Goal: Task Accomplishment & Management: Complete application form

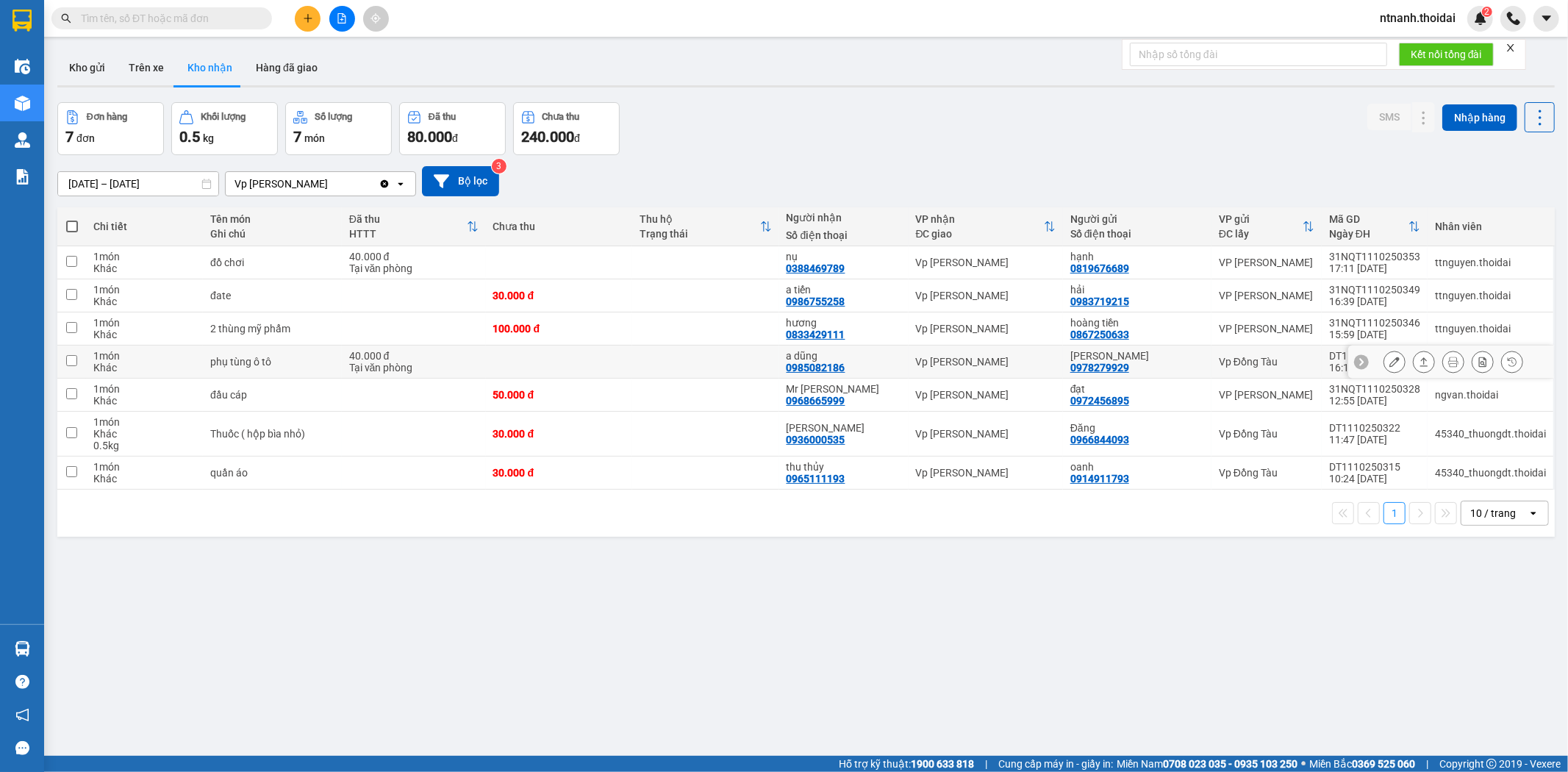
click at [651, 365] on td at bounding box center [706, 361] width 147 height 33
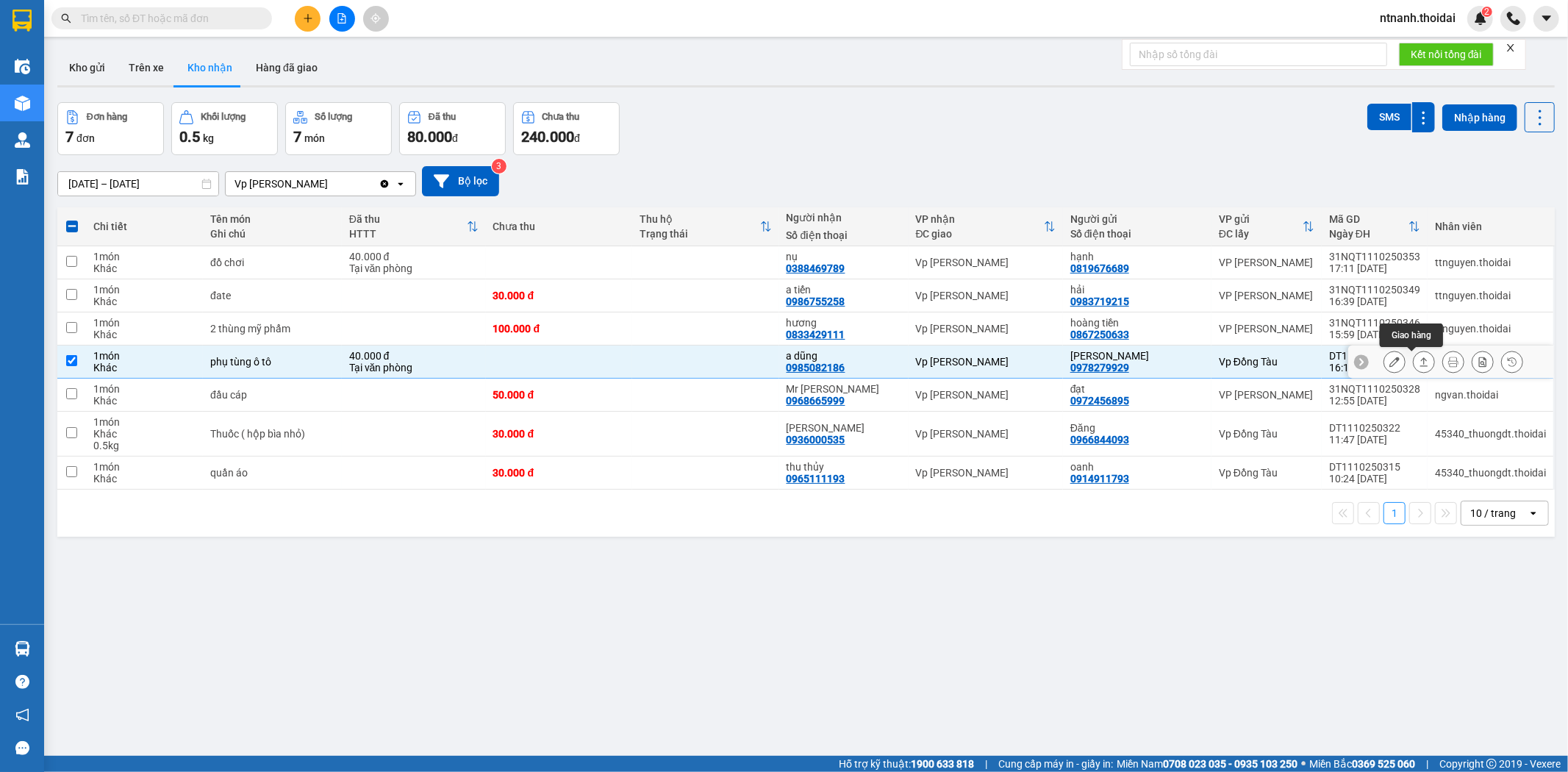
click at [1419, 364] on button at bounding box center [1424, 362] width 20 height 26
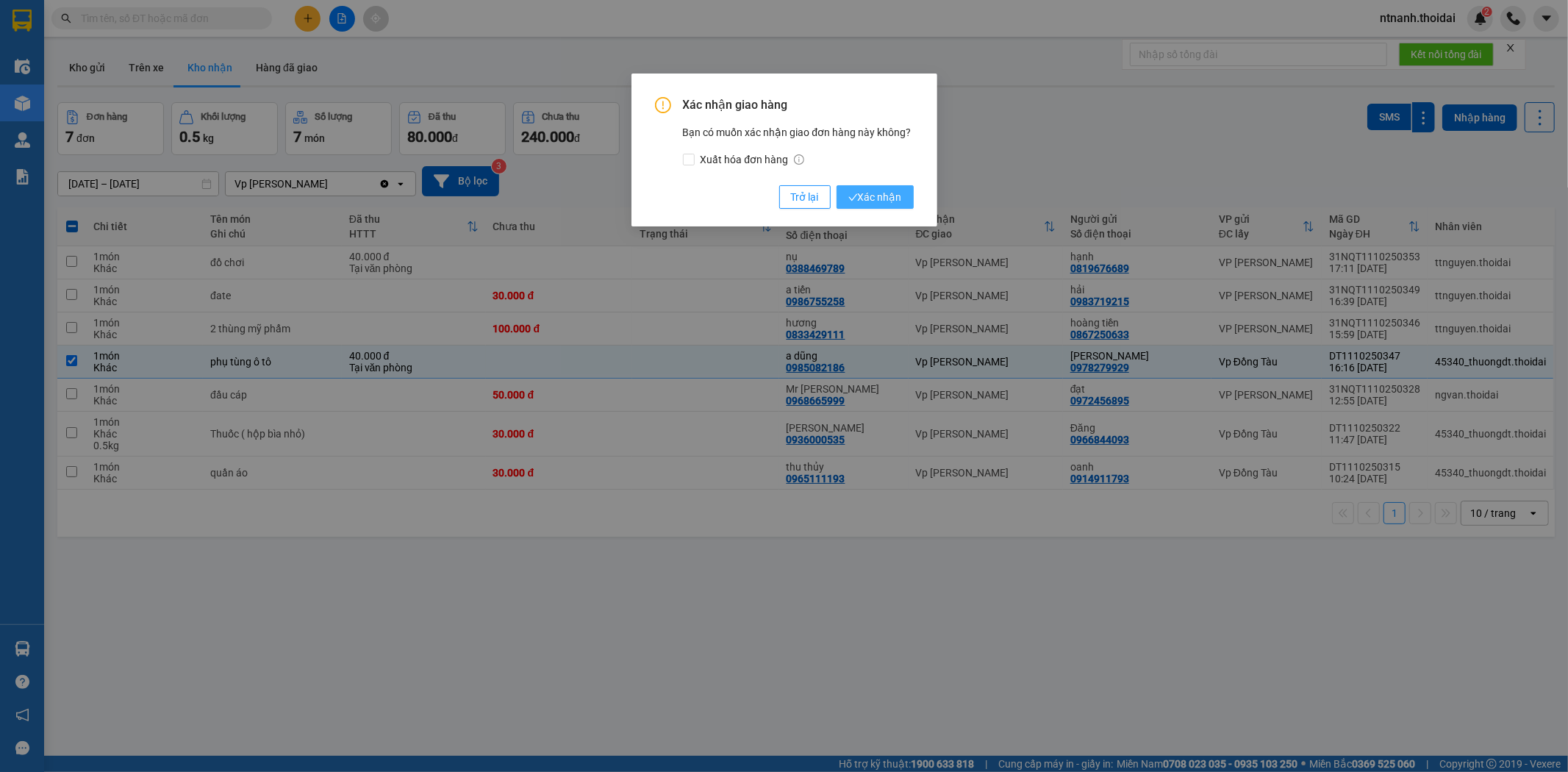
click at [906, 202] on button "Xác nhận" at bounding box center [875, 197] width 77 height 24
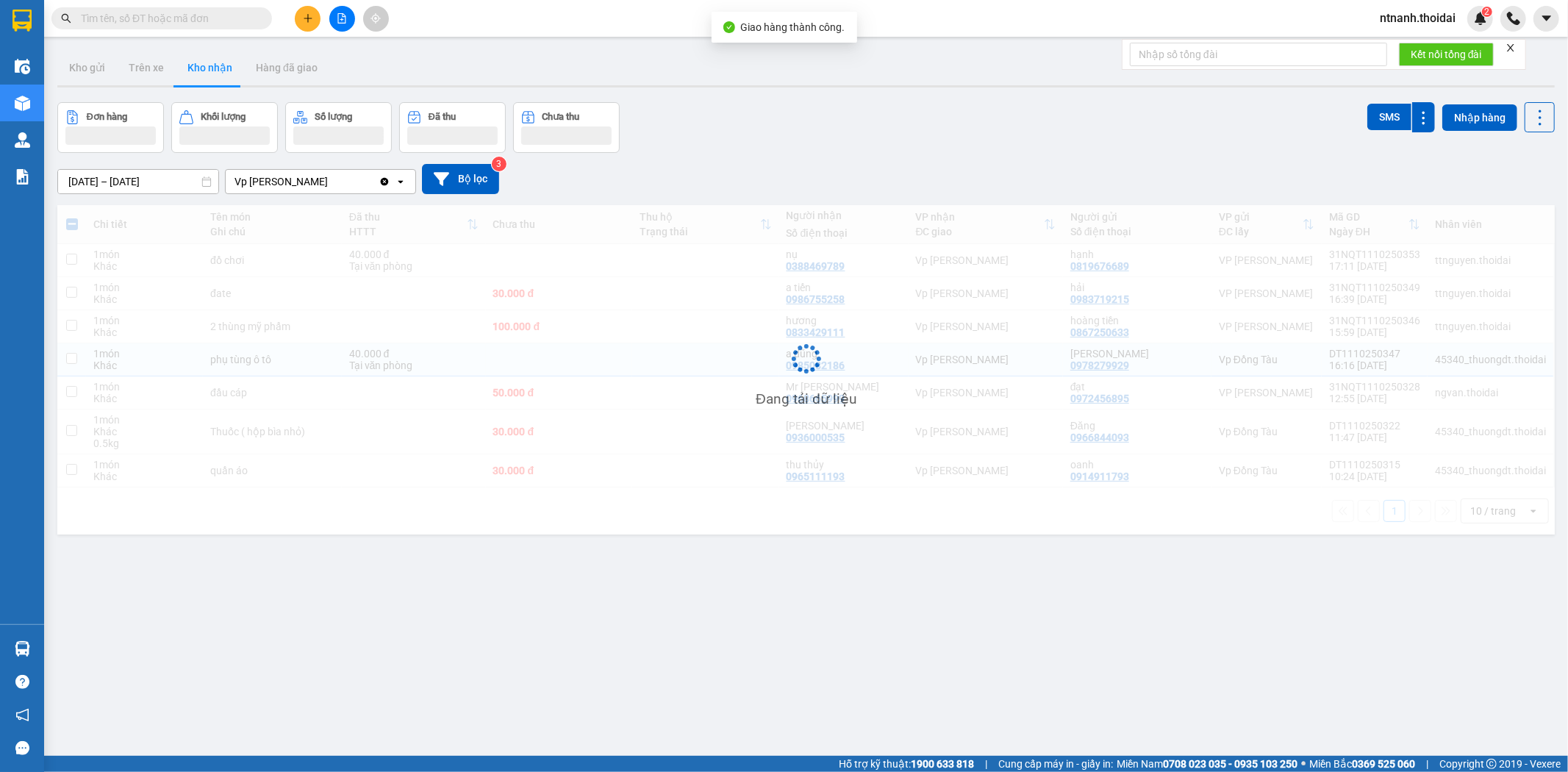
checkbox input "false"
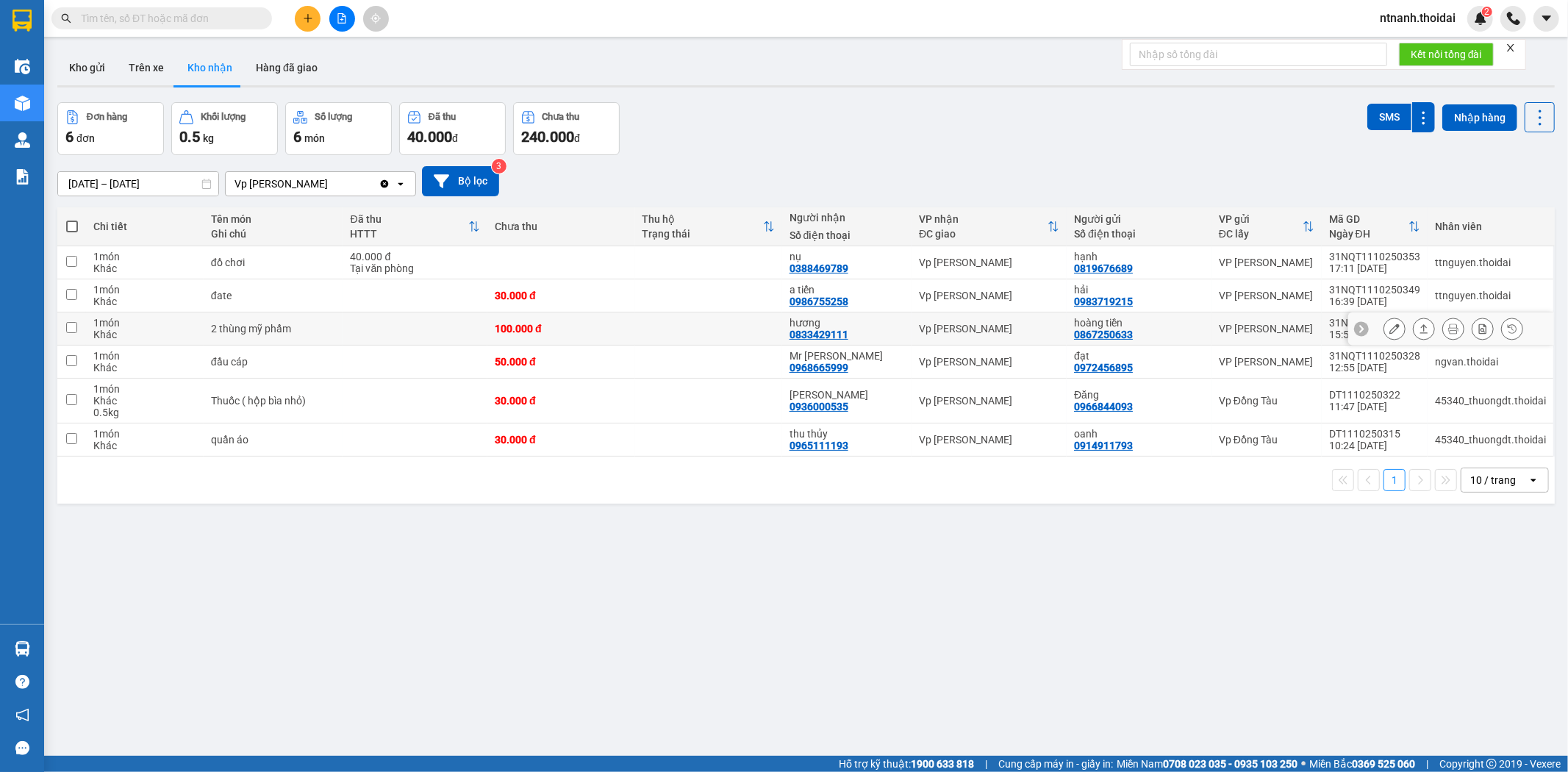
click at [1414, 334] on button at bounding box center [1424, 328] width 20 height 26
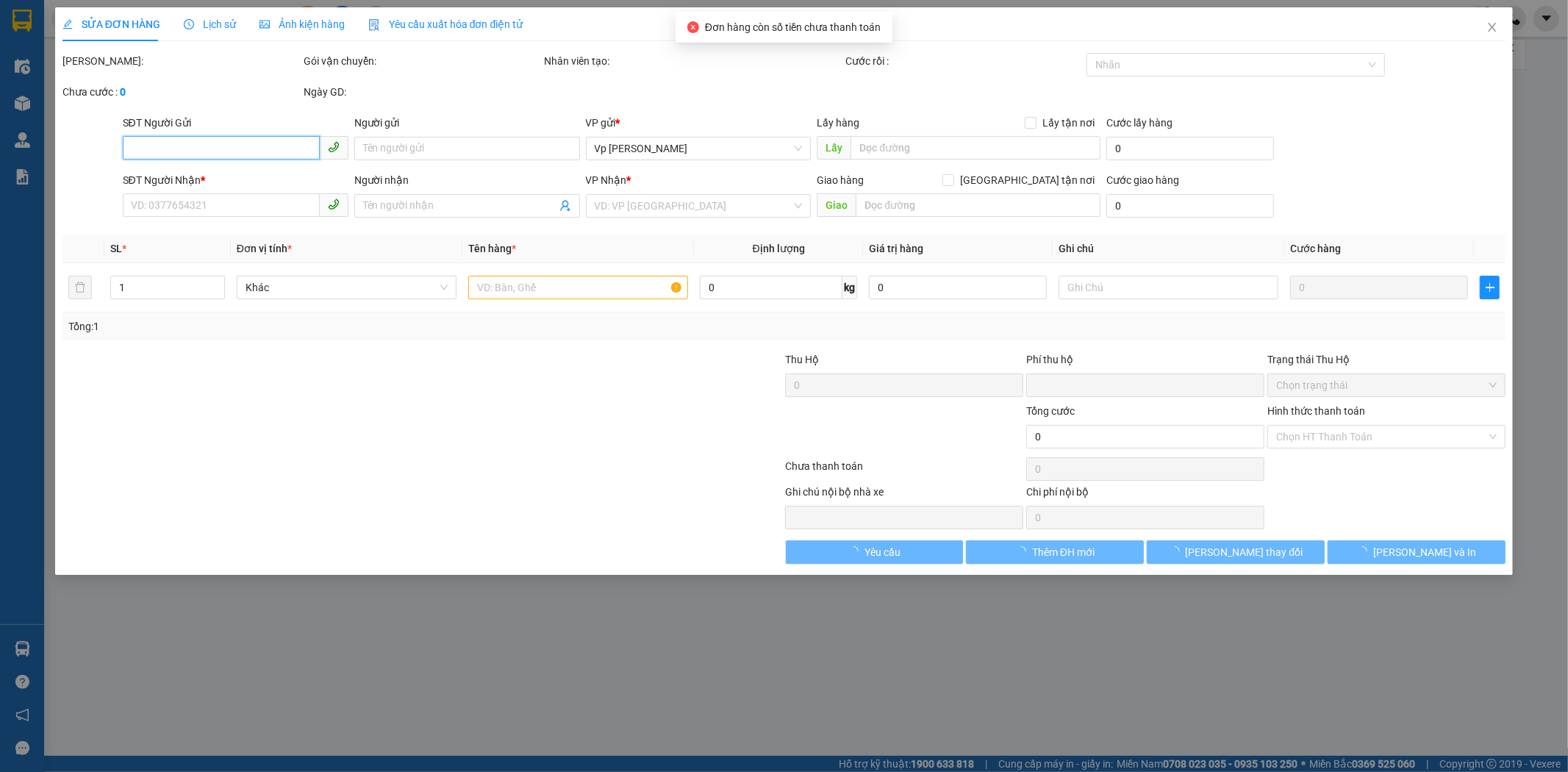
type input "0867250633"
type input "hoàng tiền"
type input "0833429111"
type input "hương"
type input "0"
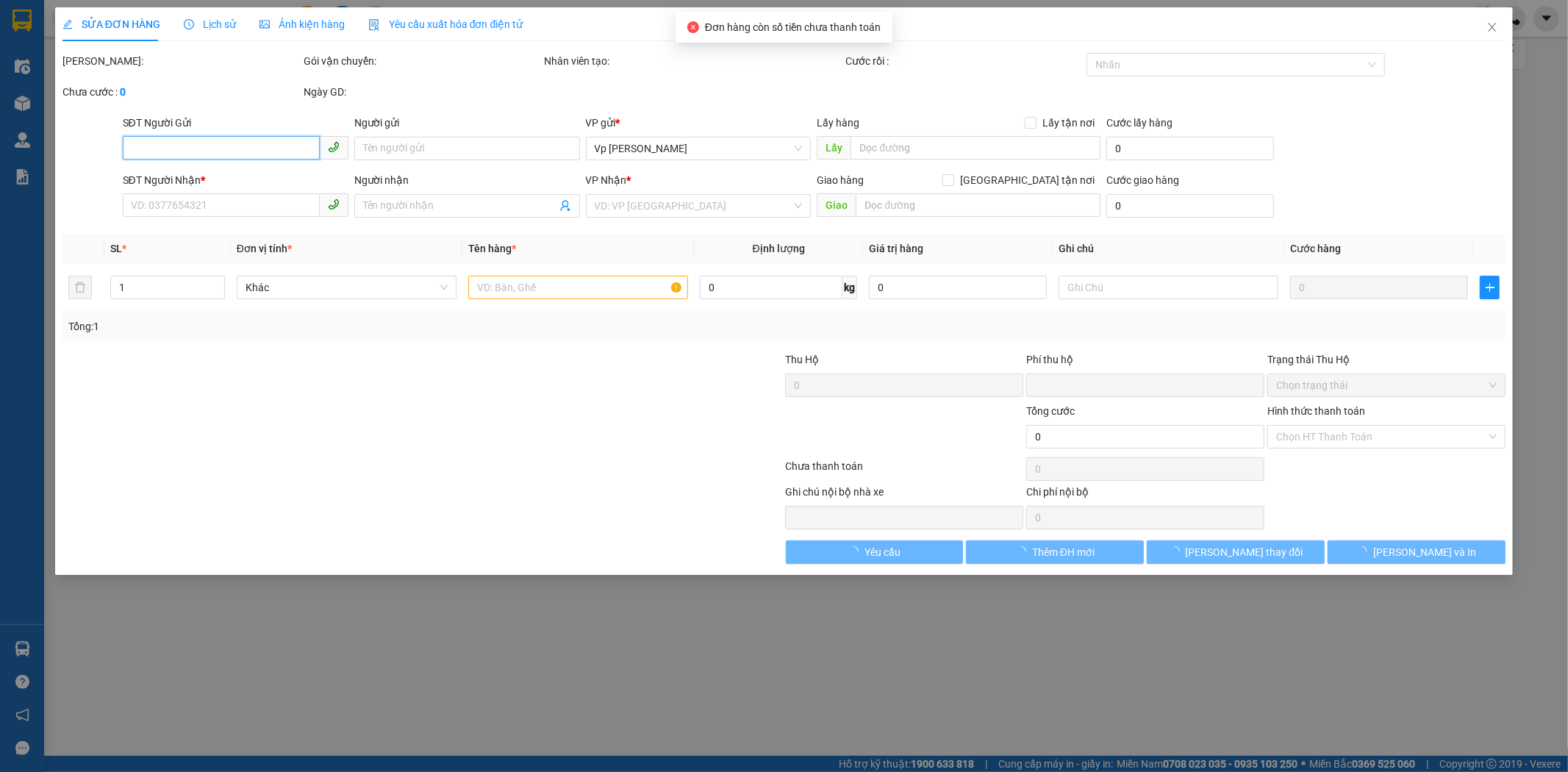
type input "100.000"
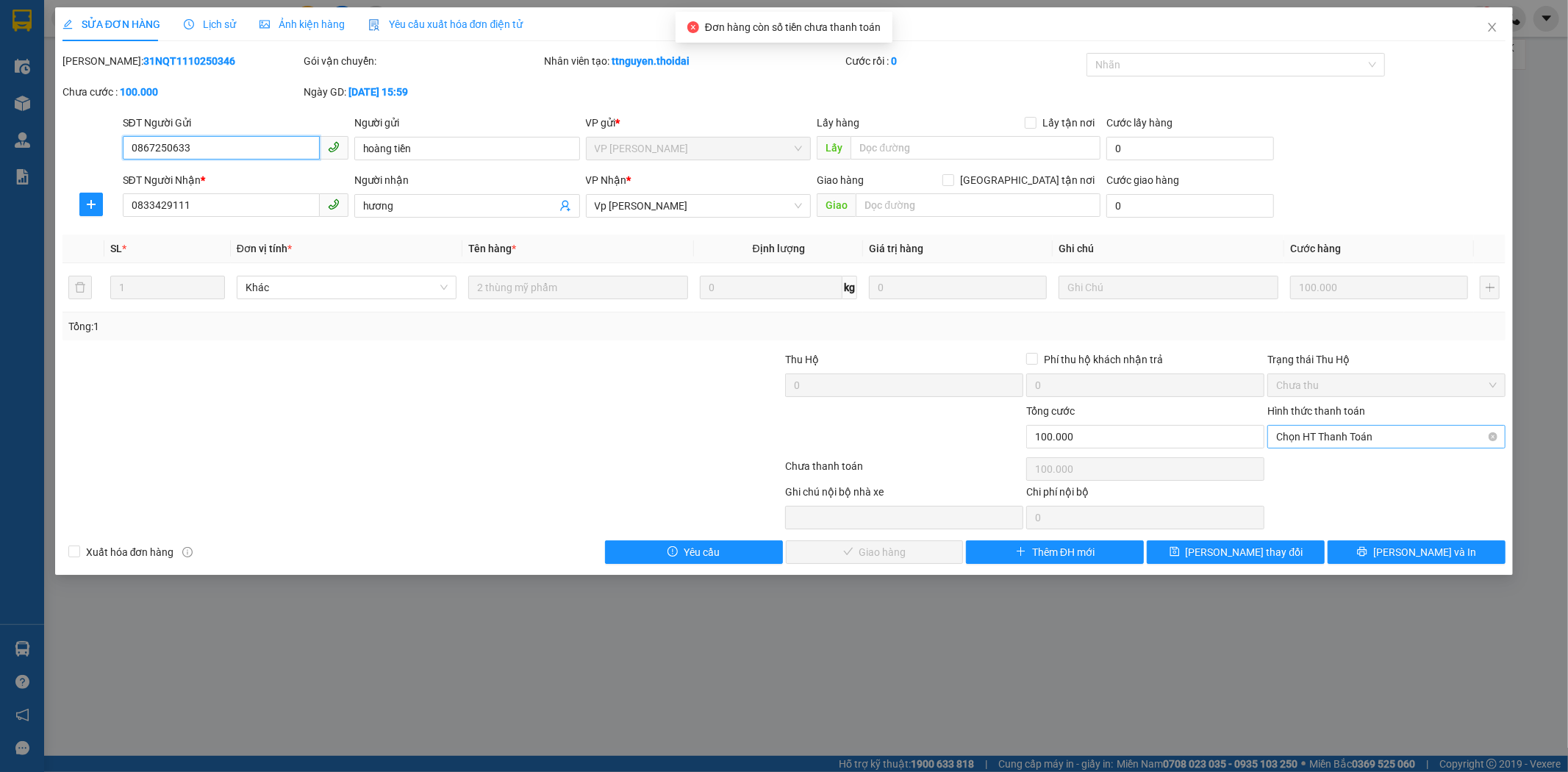
click at [1405, 439] on span "Chọn HT Thanh Toán" at bounding box center [1387, 436] width 221 height 22
click at [1394, 460] on div "Tại văn phòng" at bounding box center [1387, 466] width 221 height 16
type input "0"
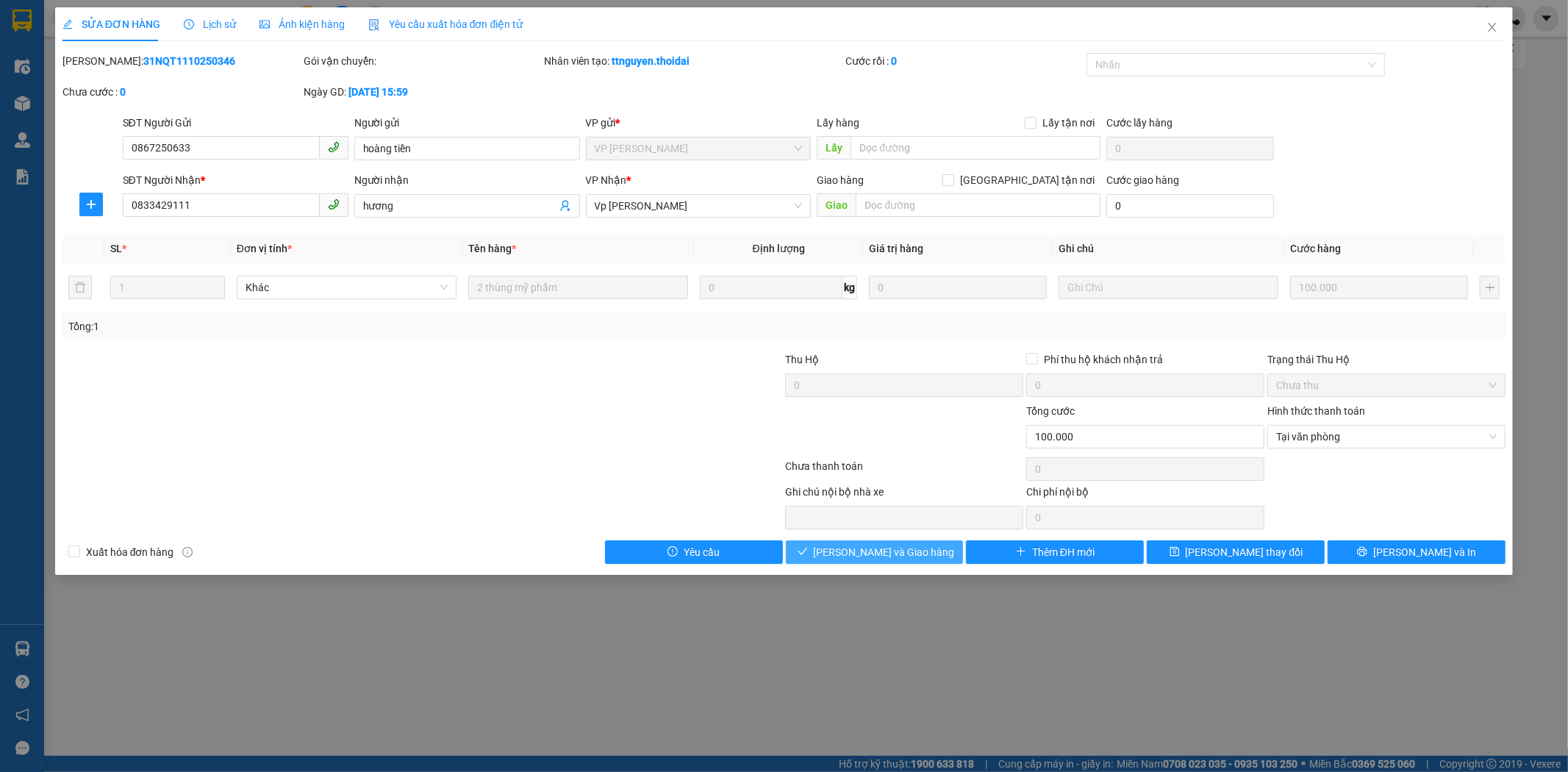
click at [920, 550] on span "[PERSON_NAME] và Giao hàng" at bounding box center [884, 551] width 141 height 16
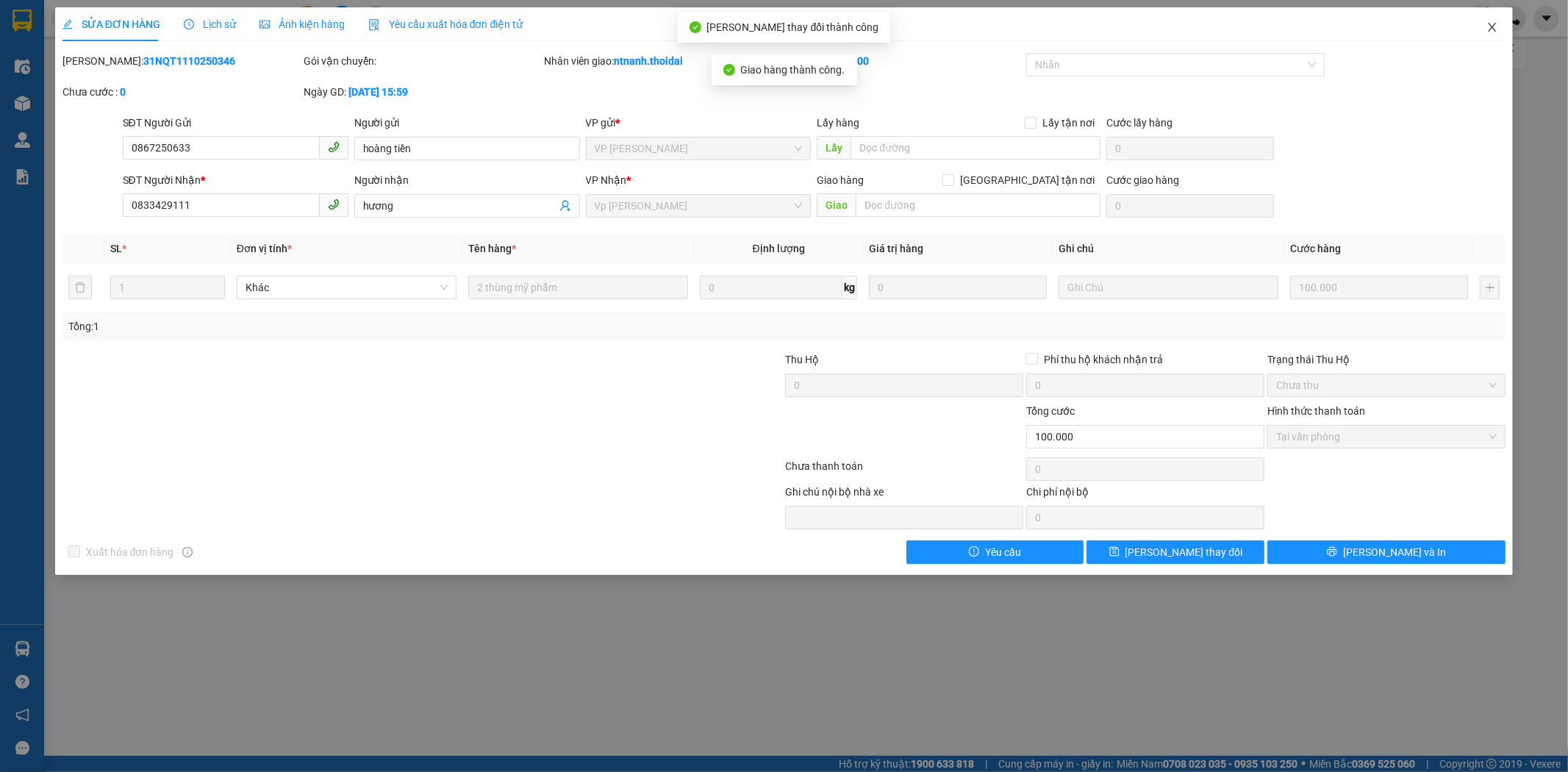
click at [1485, 18] on span "Close" at bounding box center [1492, 28] width 41 height 41
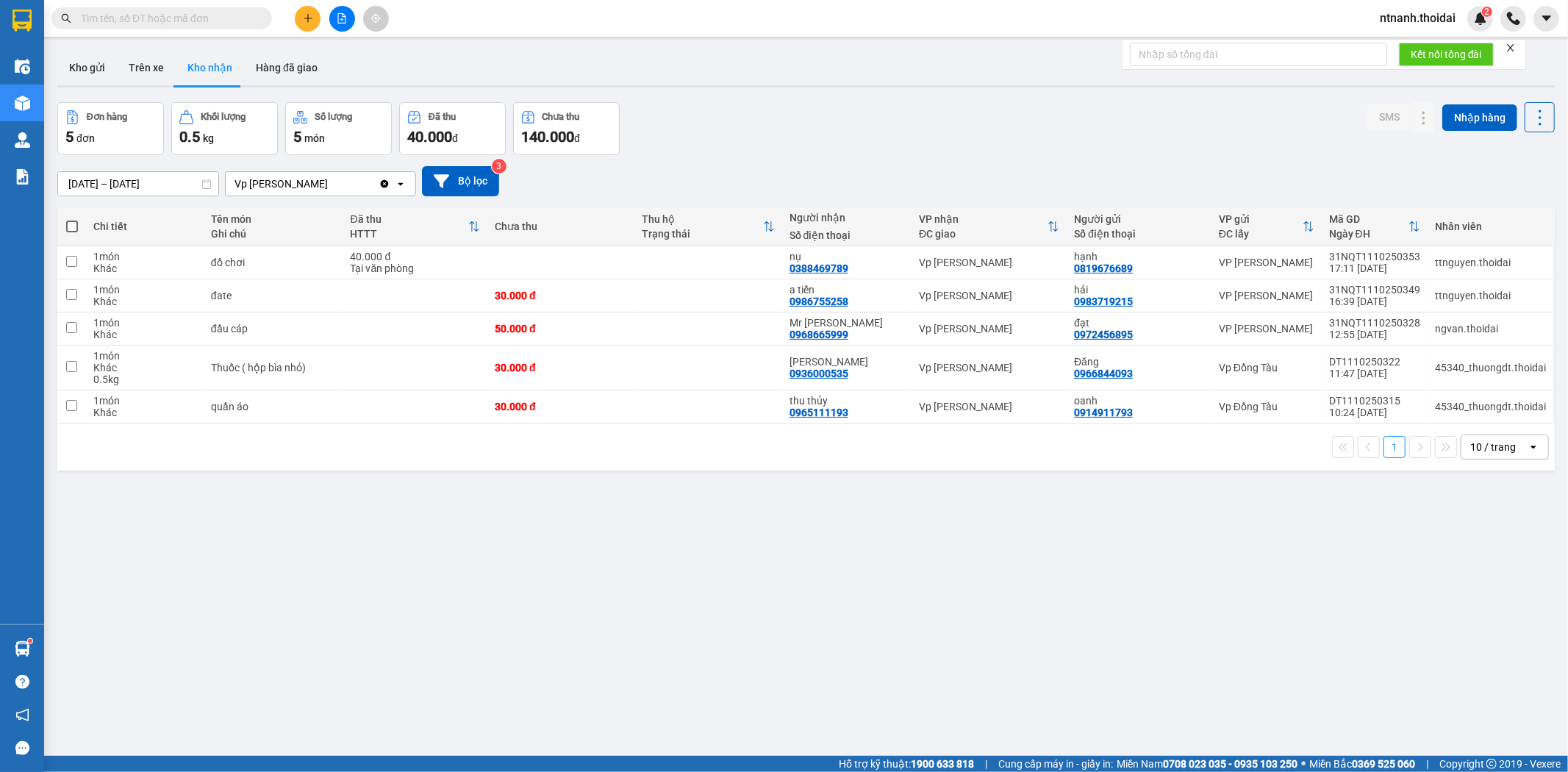
click at [854, 547] on div "ver 1.8.146 Kho gửi Trên xe Kho nhận Hàng đã giao Đơn hàng 5 đơn Khối lượng 0.5…" at bounding box center [806, 429] width 1509 height 772
